Goal: Task Accomplishment & Management: Manage account settings

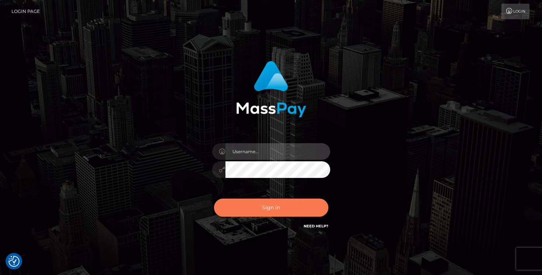
type input "mariolabugaj"
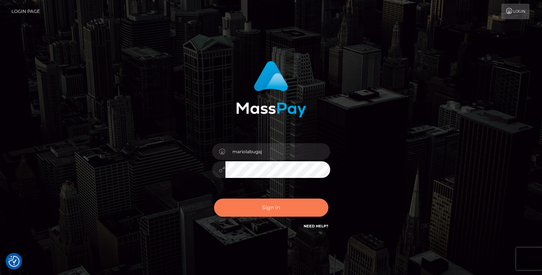
click at [255, 208] on button "Sign in" at bounding box center [271, 208] width 114 height 18
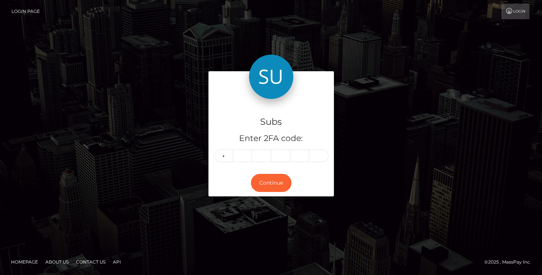
type input "0"
type input "9"
type input "6"
type input "8"
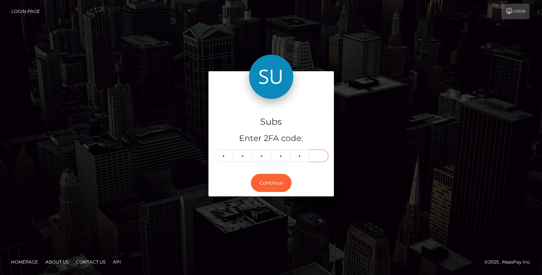
type input "7"
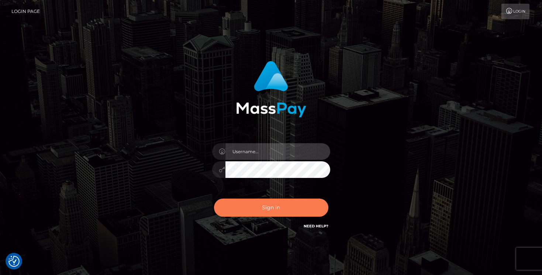
type input "mariolabugaj"
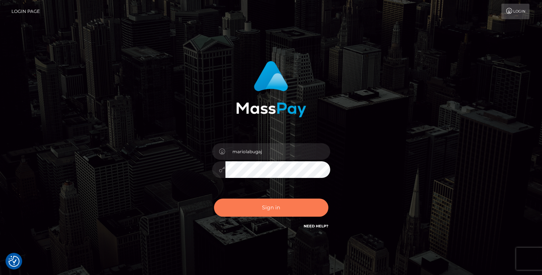
click at [258, 205] on button "Sign in" at bounding box center [271, 208] width 114 height 18
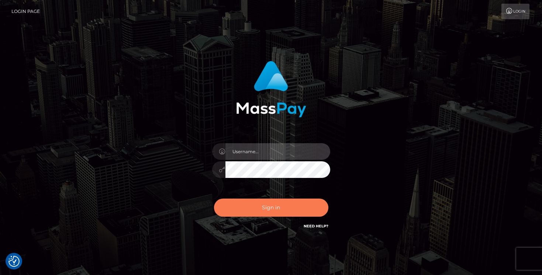
type input "mariolabugaj"
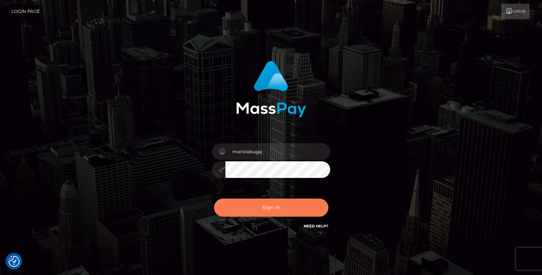
click at [282, 210] on button "Sign in" at bounding box center [271, 208] width 114 height 18
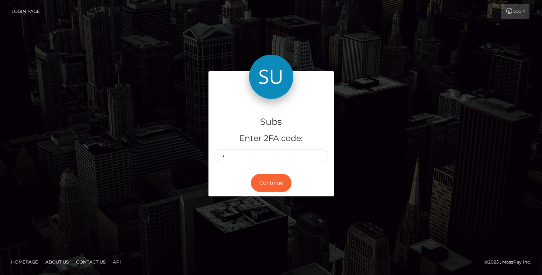
type input "9"
type input "8"
type input "0"
type input "2"
type input "9"
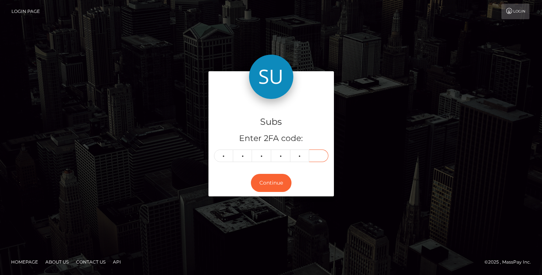
type input "8"
